Goal: Task Accomplishment & Management: Complete application form

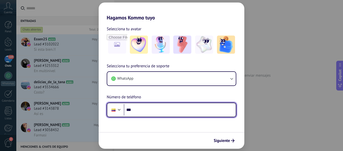
click at [118, 111] on div at bounding box center [119, 109] width 6 height 6
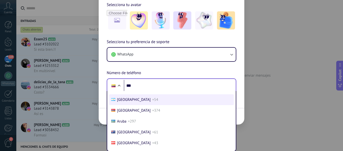
scroll to position [50, 0]
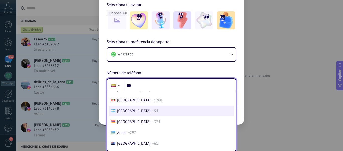
click at [129, 111] on span "[GEOGRAPHIC_DATA]" at bounding box center [134, 110] width 34 height 5
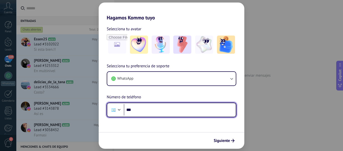
scroll to position [0, 0]
click at [145, 109] on input "***" at bounding box center [180, 110] width 112 height 12
type input "**********"
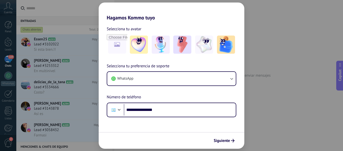
click at [229, 139] on span "Siguiente" at bounding box center [222, 141] width 16 height 4
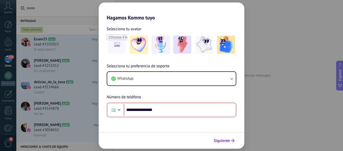
click at [233, 141] on icon "submit" at bounding box center [233, 141] width 4 height 4
click at [227, 141] on span "Siguiente" at bounding box center [222, 141] width 16 height 4
click at [221, 141] on span "Siguiente" at bounding box center [222, 141] width 16 height 4
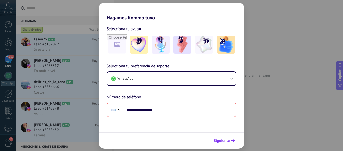
click at [221, 141] on span "Siguiente" at bounding box center [222, 141] width 16 height 4
click at [228, 139] on span "Siguiente" at bounding box center [222, 141] width 16 height 4
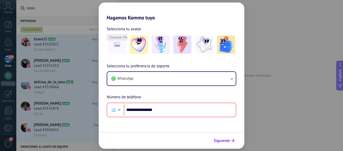
click at [228, 139] on span "Siguiente" at bounding box center [222, 141] width 16 height 4
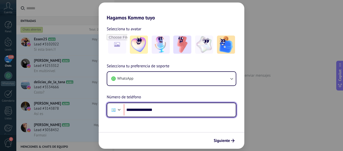
click at [187, 110] on input "**********" at bounding box center [180, 110] width 112 height 12
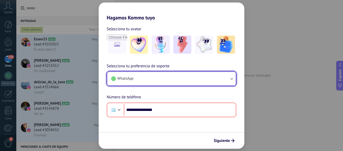
click at [233, 79] on icon "button" at bounding box center [231, 78] width 5 height 5
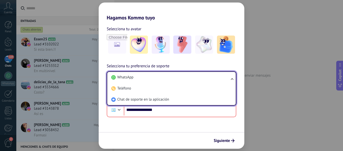
click at [231, 19] on h2 "Hagamos Kommo tuyo" at bounding box center [172, 12] width 146 height 18
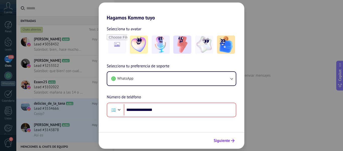
click at [217, 137] on button "Siguiente" at bounding box center [224, 140] width 25 height 9
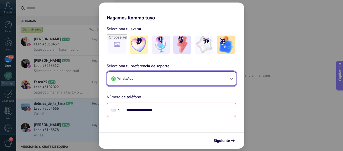
click at [236, 78] on button "WhatsApp" at bounding box center [171, 79] width 129 height 14
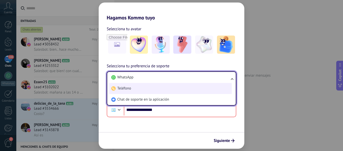
click at [124, 89] on span "Teléfono" at bounding box center [124, 88] width 14 height 5
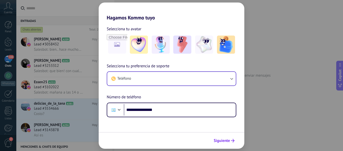
click at [224, 140] on span "Siguiente" at bounding box center [222, 141] width 16 height 4
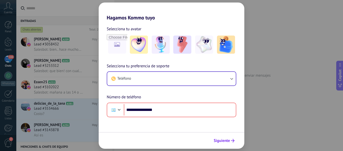
click at [221, 139] on span "Siguiente" at bounding box center [222, 141] width 16 height 4
click at [294, 55] on div "**********" at bounding box center [171, 75] width 343 height 151
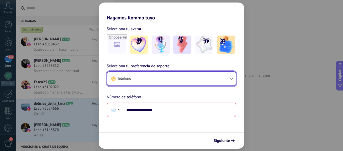
click at [220, 75] on button "Teléfono" at bounding box center [171, 79] width 129 height 14
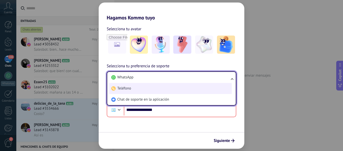
click at [120, 89] on span "Teléfono" at bounding box center [124, 88] width 14 height 5
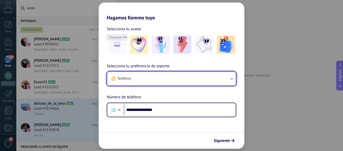
click at [142, 77] on button "Teléfono" at bounding box center [171, 79] width 129 height 14
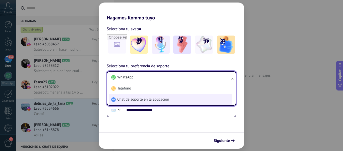
click at [139, 99] on span "Chat de soporte en la aplicación" at bounding box center [143, 99] width 52 height 5
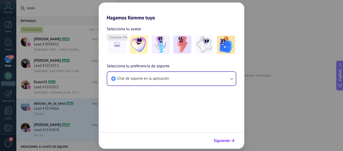
click at [222, 139] on span "Siguiente" at bounding box center [222, 141] width 16 height 4
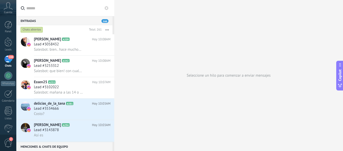
click at [10, 7] on use at bounding box center [8, 5] width 9 height 7
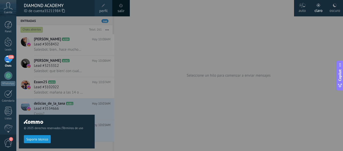
click at [181, 92] on div at bounding box center [187, 75] width 343 height 151
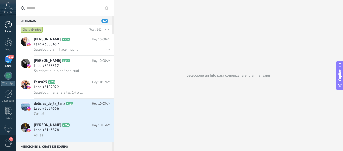
click at [8, 25] on div at bounding box center [9, 25] width 8 height 8
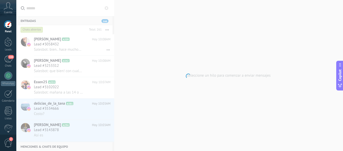
click at [9, 13] on span "Cuenta" at bounding box center [8, 12] width 8 height 3
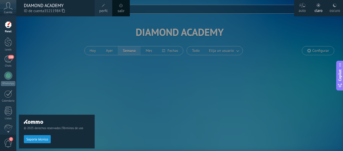
click at [267, 71] on div at bounding box center [187, 75] width 343 height 151
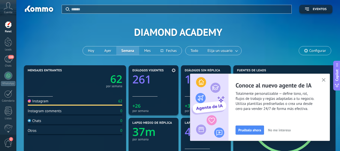
click at [160, 79] on icon "261" at bounding box center [153, 77] width 42 height 11
click at [324, 79] on icon "button" at bounding box center [324, 80] width 4 height 4
